Goal: Find specific page/section: Find specific page/section

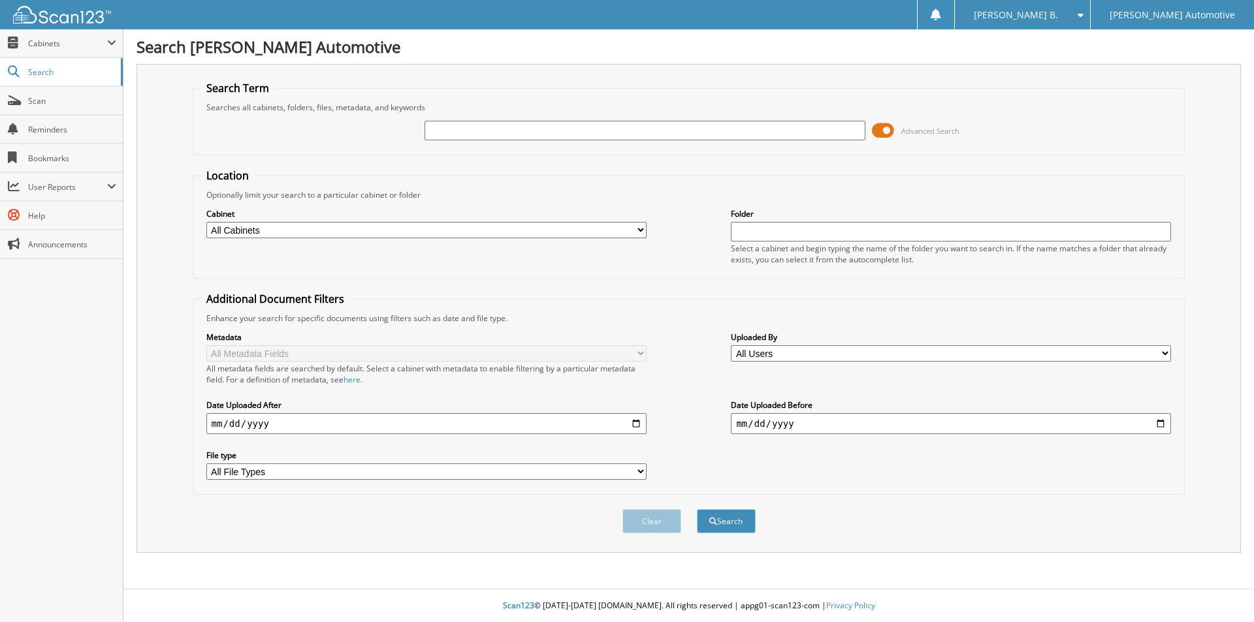
click at [472, 138] on input "text" at bounding box center [645, 131] width 440 height 20
click at [587, 132] on input "text" at bounding box center [645, 131] width 440 height 20
type input "903220"
click at [697, 509] on button "Search" at bounding box center [726, 521] width 59 height 24
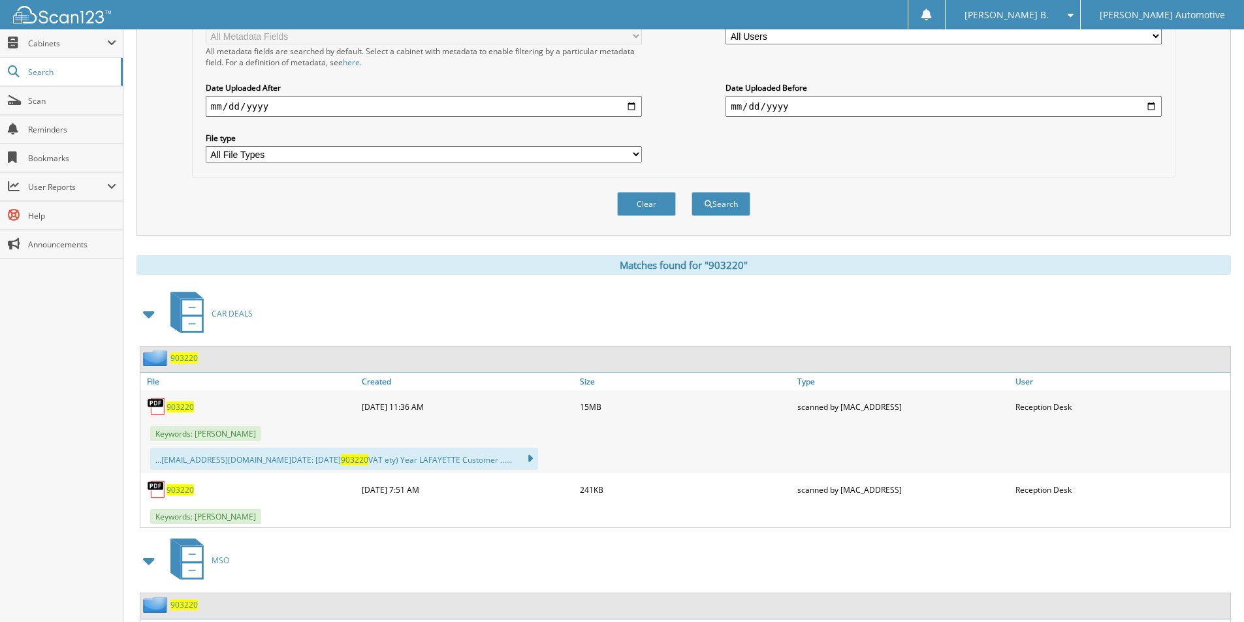
scroll to position [392, 0]
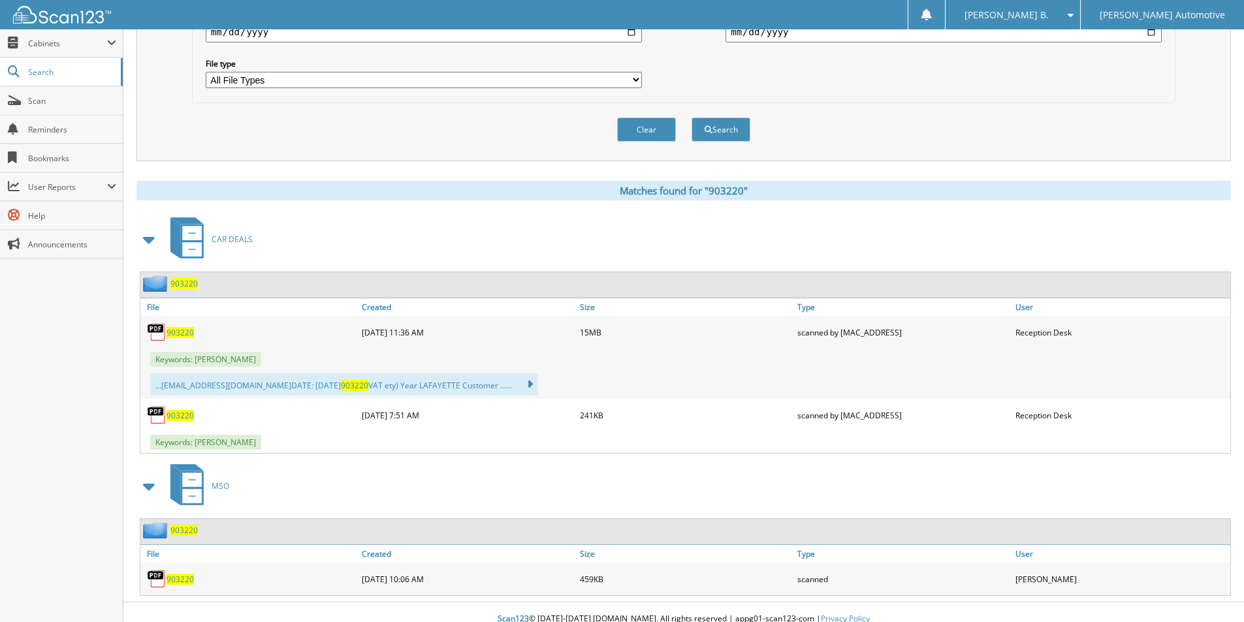
click at [181, 417] on span "903220" at bounding box center [180, 415] width 27 height 11
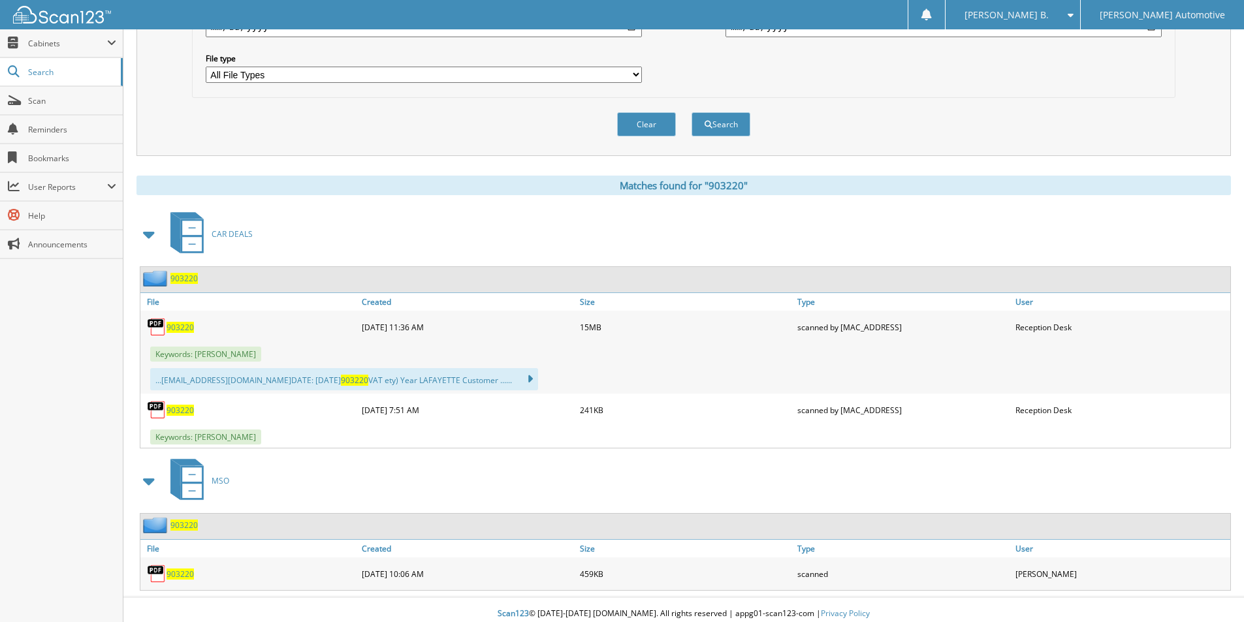
scroll to position [406, 0]
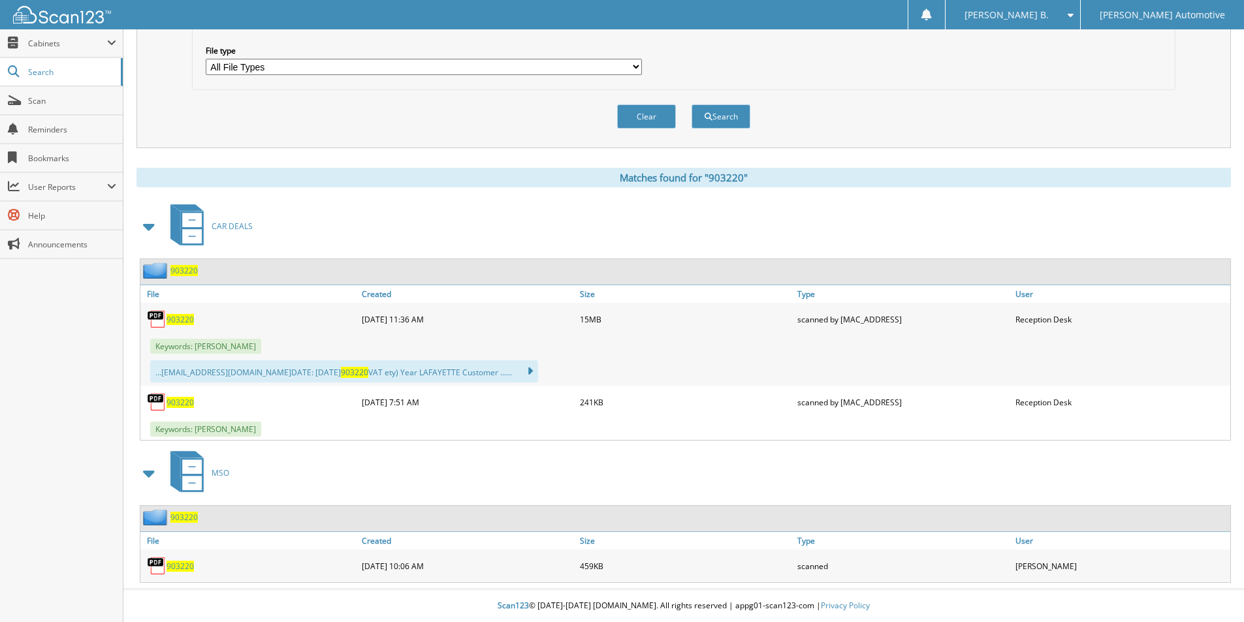
click at [182, 323] on span "903220" at bounding box center [180, 319] width 27 height 11
